Goal: Find specific page/section: Find specific page/section

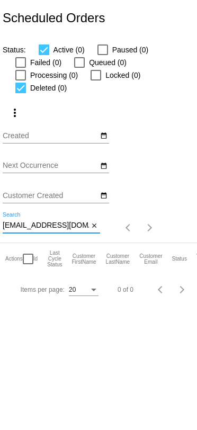
click at [22, 229] on input "[EMAIL_ADDRESS][DOMAIN_NAME]" at bounding box center [46, 225] width 86 height 8
click at [22, 229] on input "ulleguemarcie@yahoo.com" at bounding box center [46, 225] width 86 height 8
paste input "amberbewamber@gmail"
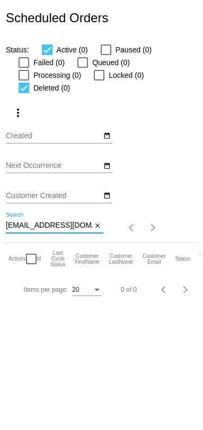
scroll to position [0, 11]
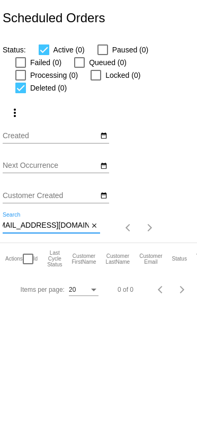
type input "amberbewamber@gmail.com"
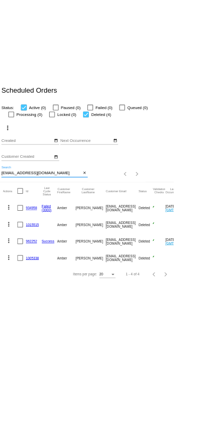
scroll to position [0, 0]
